Goal: Information Seeking & Learning: Learn about a topic

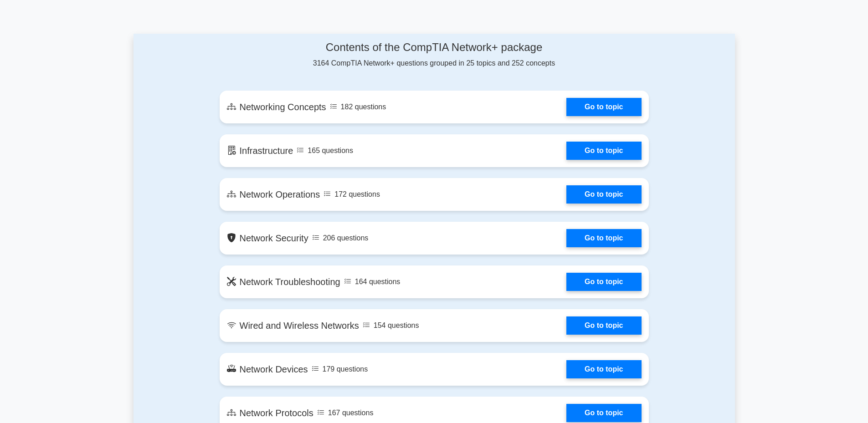
scroll to position [455, 0]
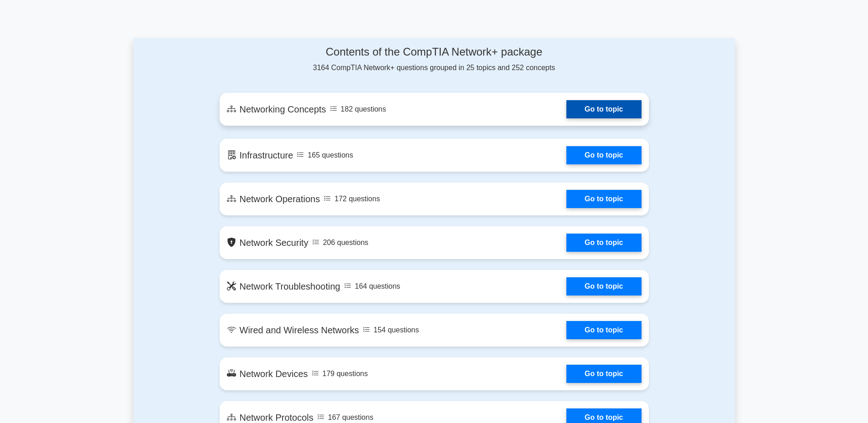
click at [587, 109] on link "Go to topic" at bounding box center [603, 109] width 75 height 18
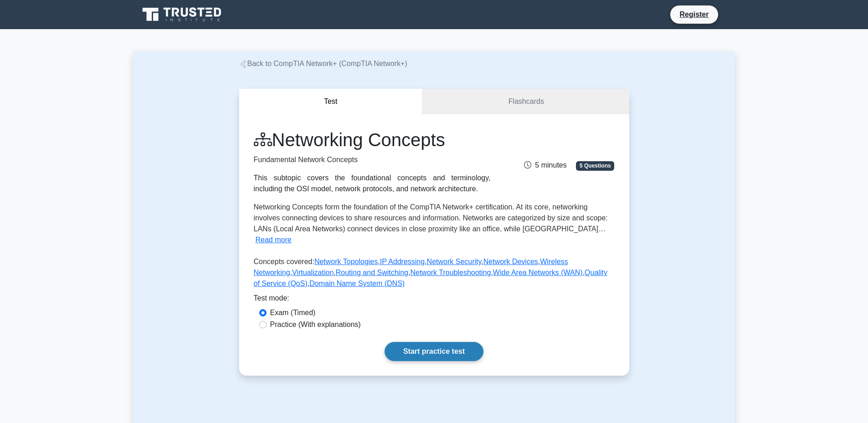
click at [413, 342] on link "Start practice test" at bounding box center [433, 351] width 99 height 19
